Goal: Check status: Check status

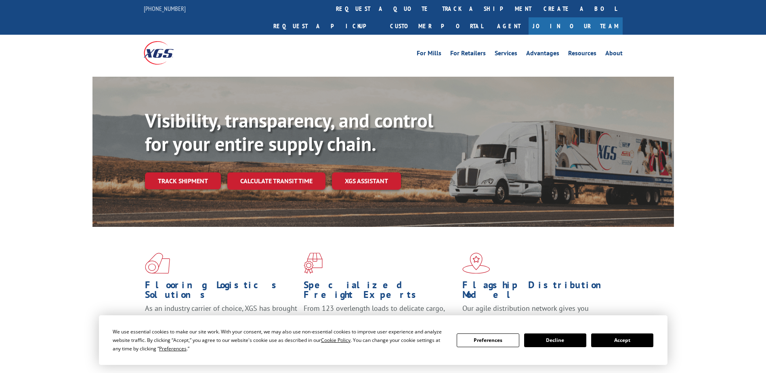
drag, startPoint x: 370, startPoint y: 1, endPoint x: 370, endPoint y: 8, distance: 7.3
click at [436, 2] on link "track a shipment" at bounding box center [486, 8] width 101 height 17
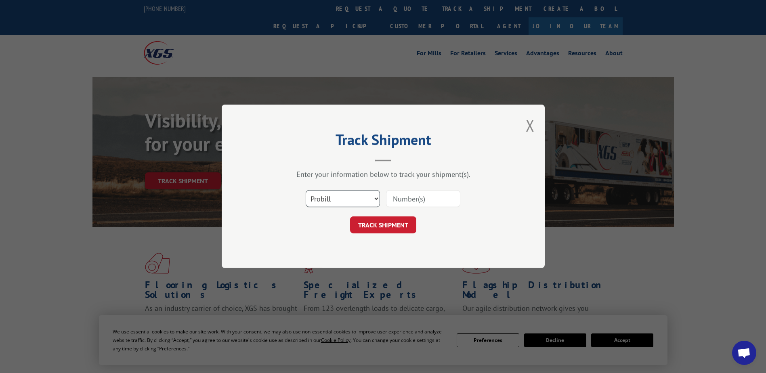
click at [337, 206] on select "Select category... Probill BOL PO" at bounding box center [343, 199] width 74 height 17
select select "bol"
click at [306, 191] on select "Select category... Probill BOL PO" at bounding box center [343, 199] width 74 height 17
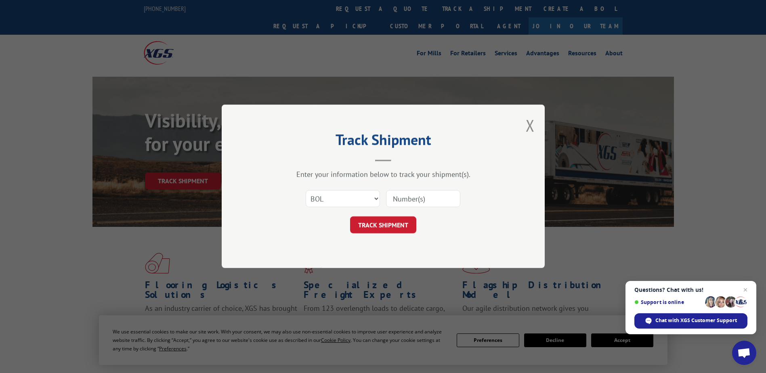
drag, startPoint x: 403, startPoint y: 201, endPoint x: 369, endPoint y: 201, distance: 33.5
click at [402, 201] on input at bounding box center [423, 199] width 74 height 17
click at [413, 201] on input at bounding box center [423, 199] width 74 height 17
click at [522, 125] on div "Track Shipment Enter your information below to track your shipment(s). Select c…" at bounding box center [383, 187] width 323 height 164
click at [528, 127] on button "Close modal" at bounding box center [530, 125] width 9 height 21
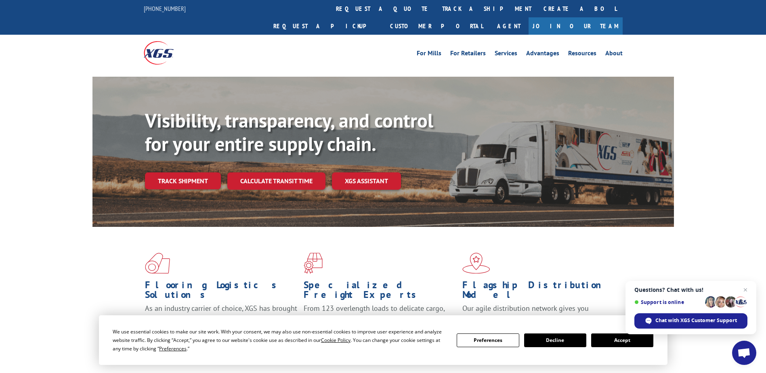
drag, startPoint x: 610, startPoint y: 92, endPoint x: 646, endPoint y: 94, distance: 35.6
click at [611, 109] on div "Visibility, transparency, and control for your entire supply chain. Track shipm…" at bounding box center [409, 165] width 529 height 113
